Goal: Task Accomplishment & Management: Use online tool/utility

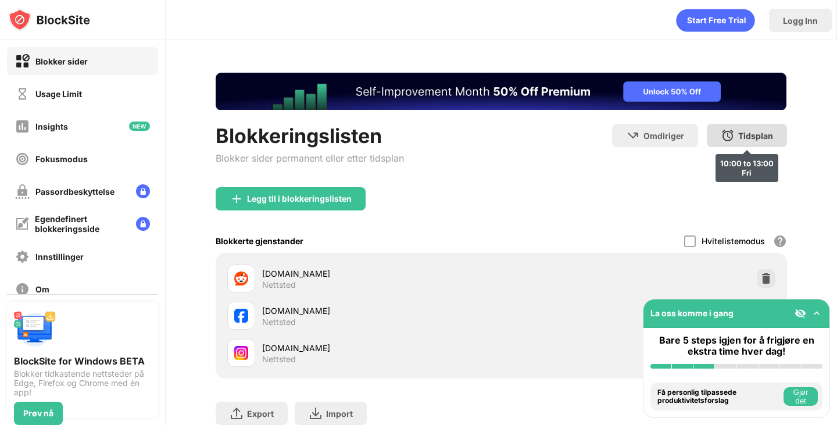
click at [752, 129] on div "Tidsplan 10:00 to 13:00 Fri" at bounding box center [746, 135] width 80 height 23
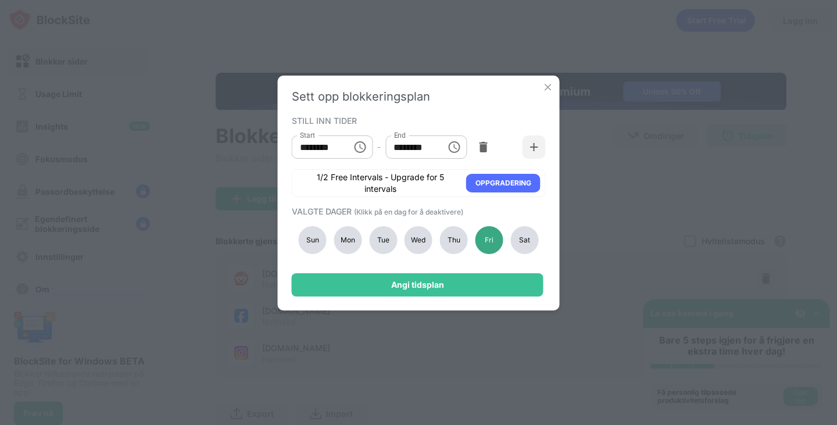
click at [492, 238] on div "Fri" at bounding box center [489, 240] width 28 height 28
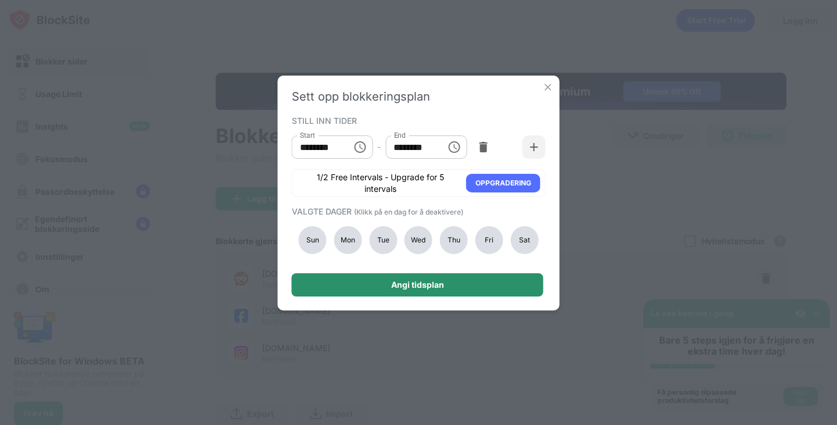
click at [453, 282] on div "Angi tidsplan" at bounding box center [418, 284] width 252 height 23
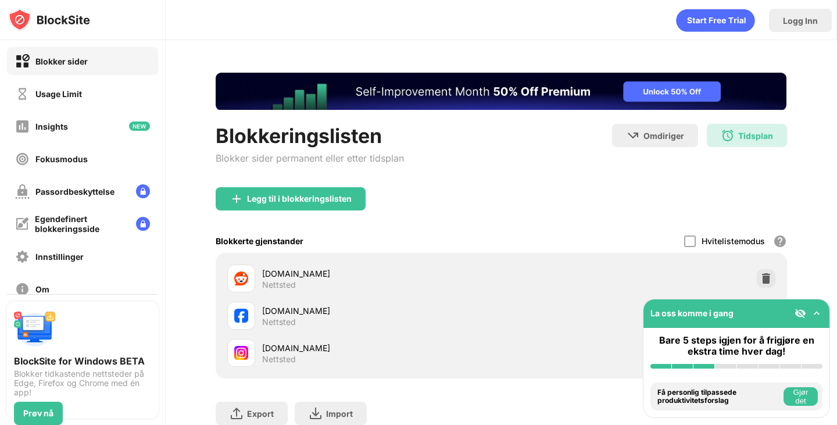
click at [711, 160] on div "Omdiriger Klikk for å angi nettside for omdirigering Tidsplan 10:00 to 13:00" at bounding box center [699, 148] width 175 height 49
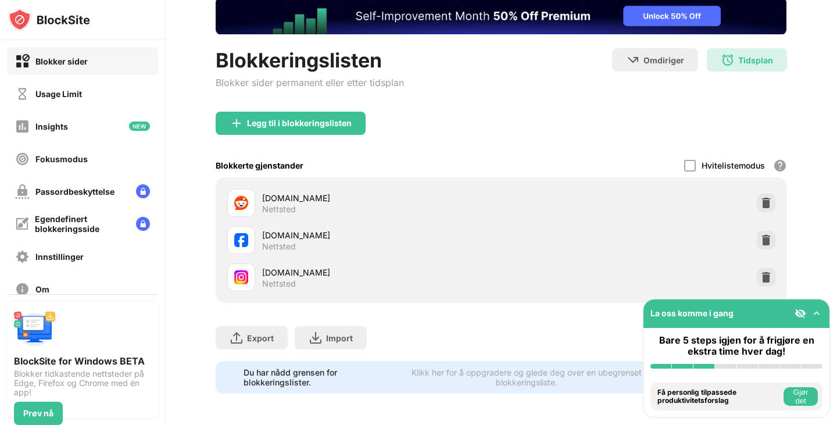
scroll to position [76, 0]
